Goal: Book appointment/travel/reservation

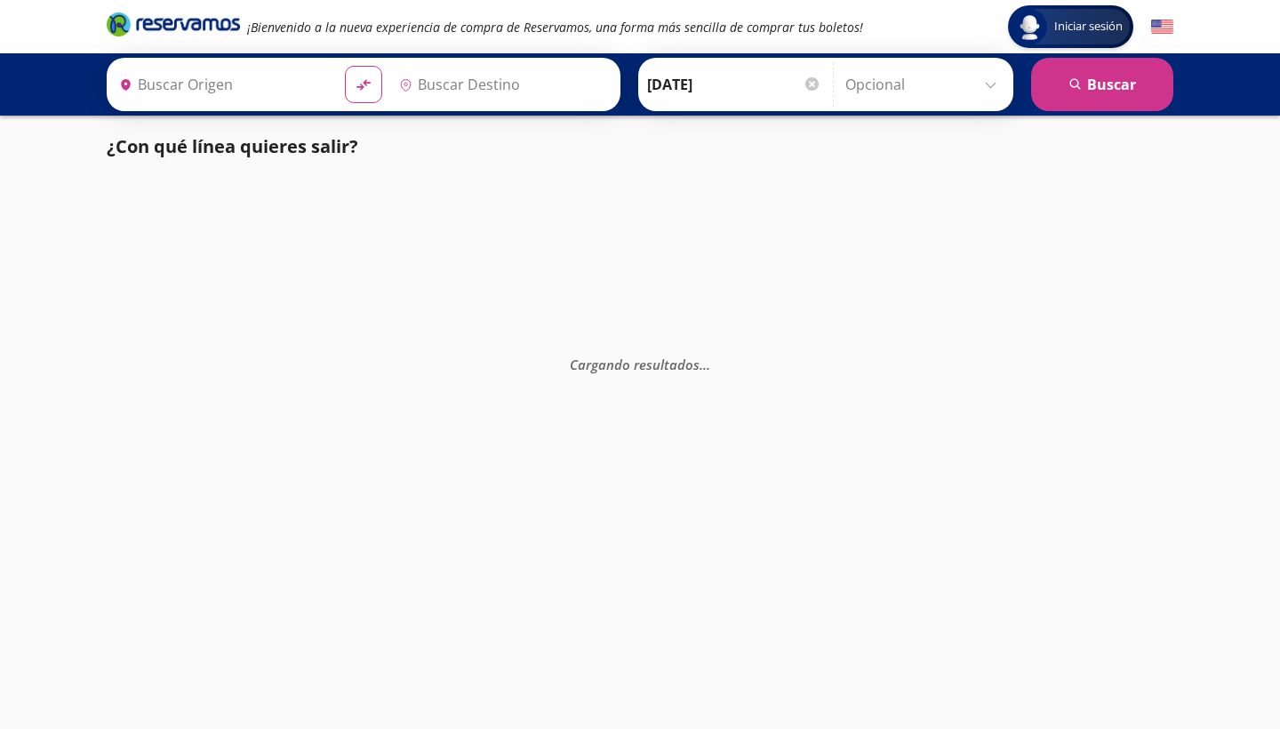
type input "Apatzingán, [GEOGRAPHIC_DATA]"
type input "[GEOGRAPHIC_DATA], [GEOGRAPHIC_DATA]"
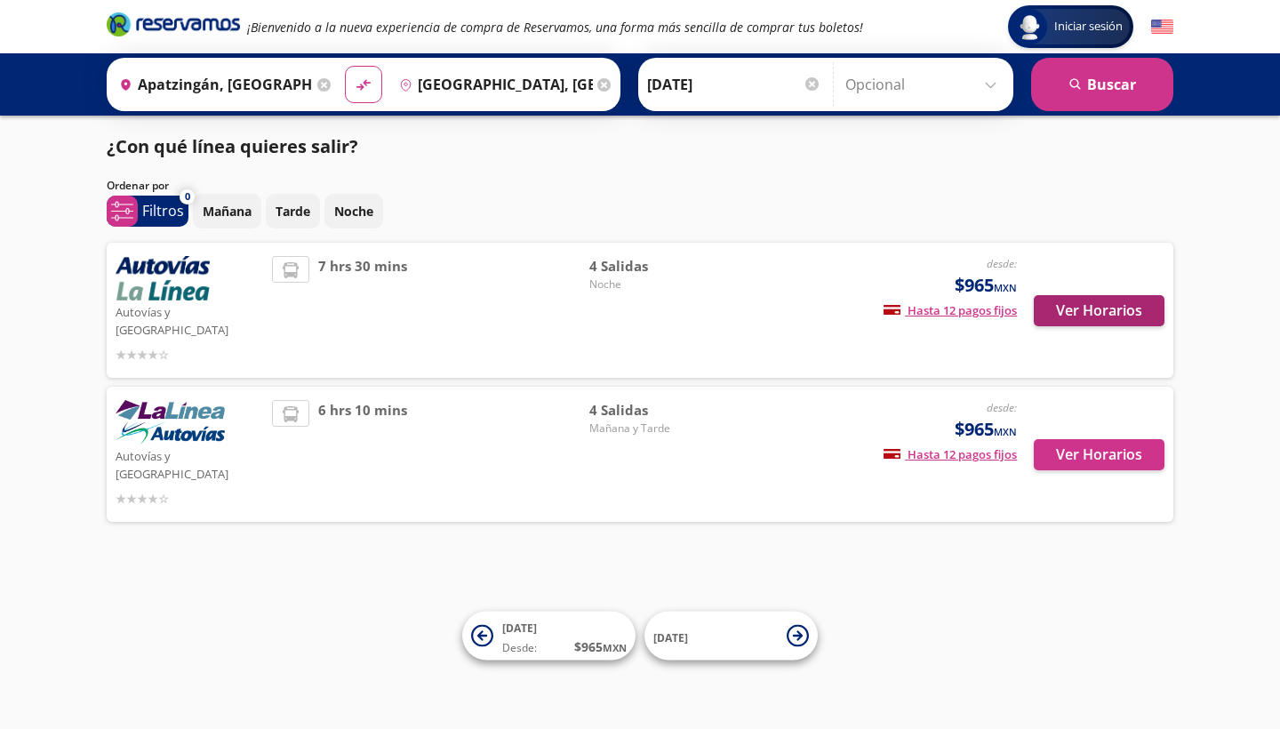
click at [1070, 333] on div "Ver Horarios" at bounding box center [1091, 310] width 148 height 108
click at [1072, 439] on button "Ver Horarios" at bounding box center [1099, 454] width 131 height 31
click at [1115, 306] on button "Ver Horarios" at bounding box center [1099, 310] width 131 height 31
click at [1090, 439] on button "Ver Horarios" at bounding box center [1099, 454] width 131 height 31
click at [1100, 295] on button "Ver Horarios" at bounding box center [1099, 310] width 131 height 31
